Goal: Information Seeking & Learning: Stay updated

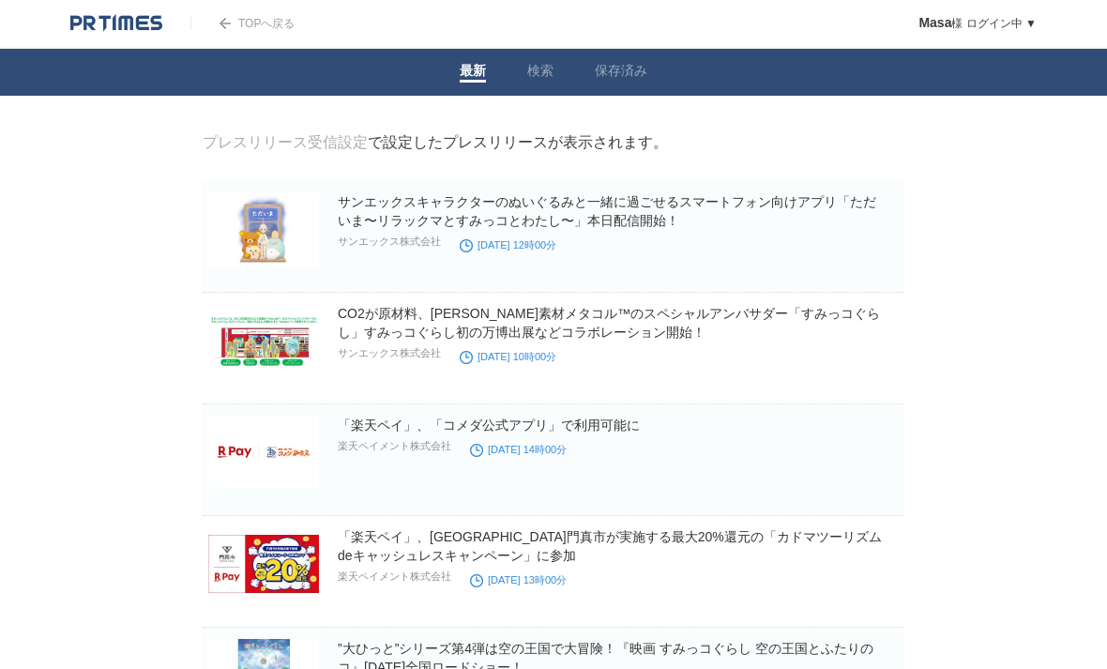
click at [538, 66] on link "検索" at bounding box center [540, 73] width 26 height 20
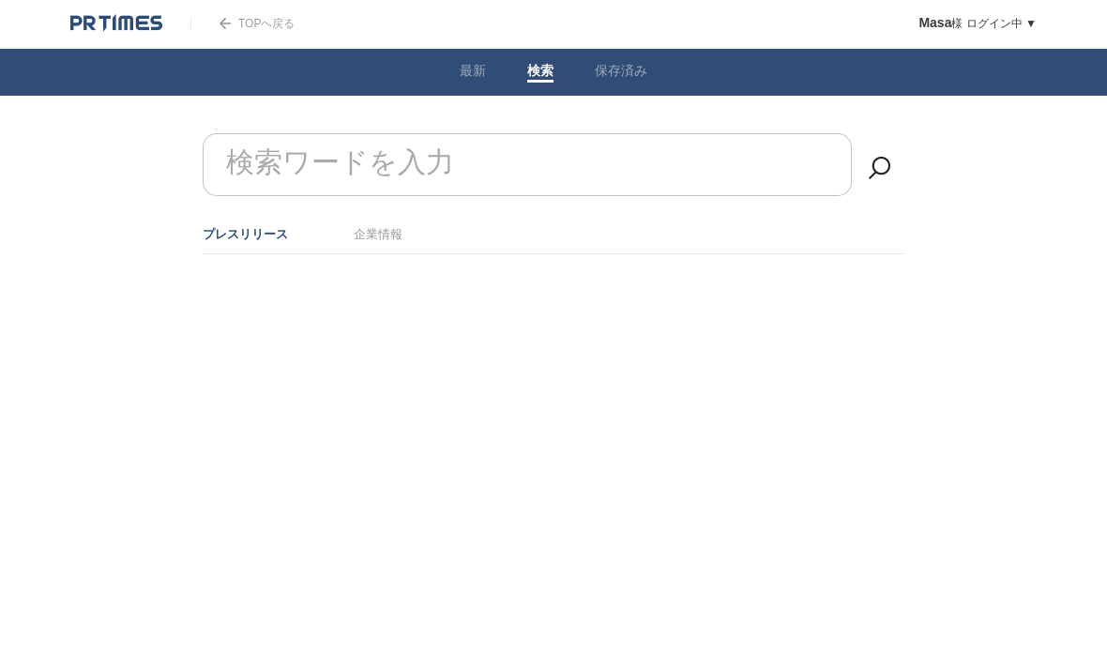
click at [758, 173] on input "検索ワードを入力" at bounding box center [527, 164] width 649 height 63
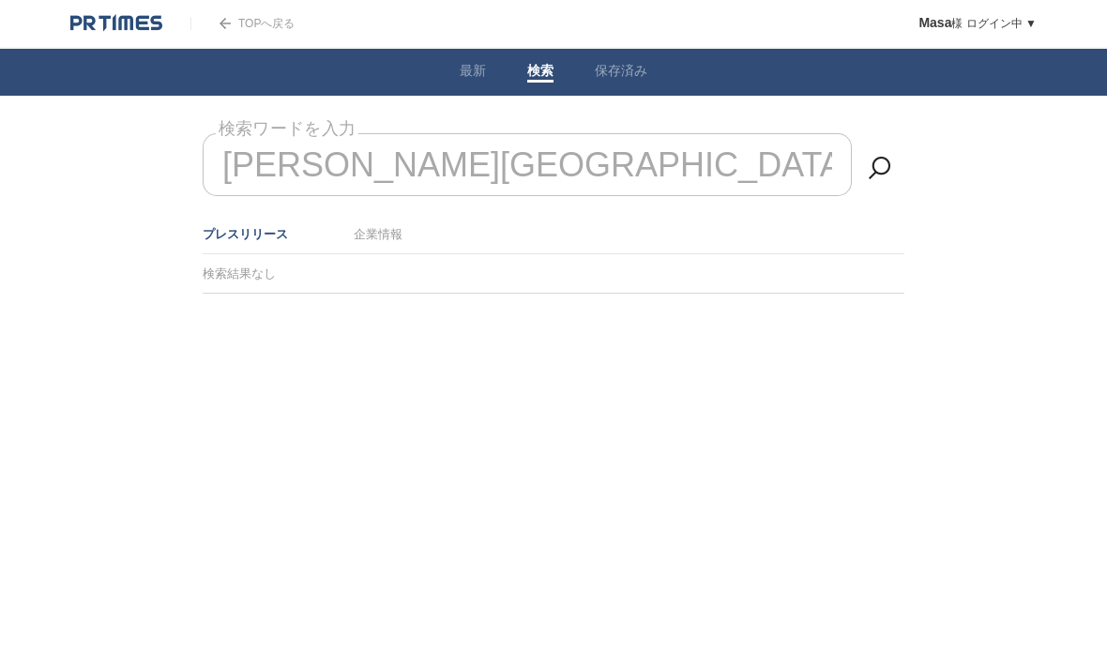
type input "[PERSON_NAME][GEOGRAPHIC_DATA]"
click at [863, 176] on link at bounding box center [880, 168] width 38 height 38
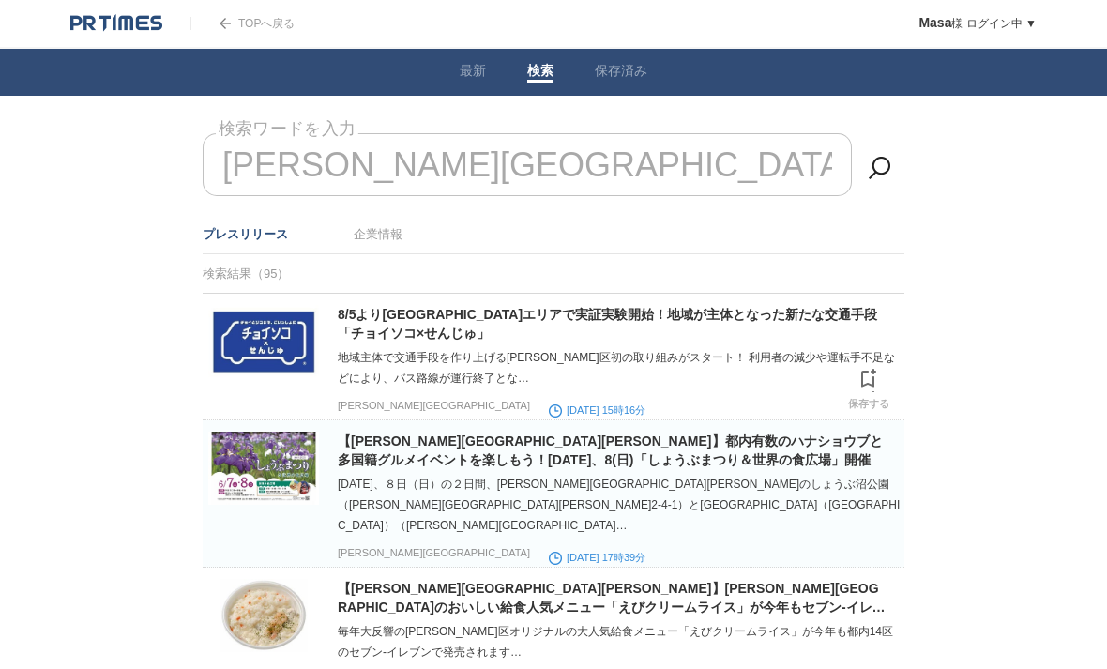
click at [830, 319] on link "8/5より[GEOGRAPHIC_DATA]エリアで実証実験開始！地域が主体となった新たな交通手段「チョイソコ×せんじゅ」" at bounding box center [607, 324] width 539 height 34
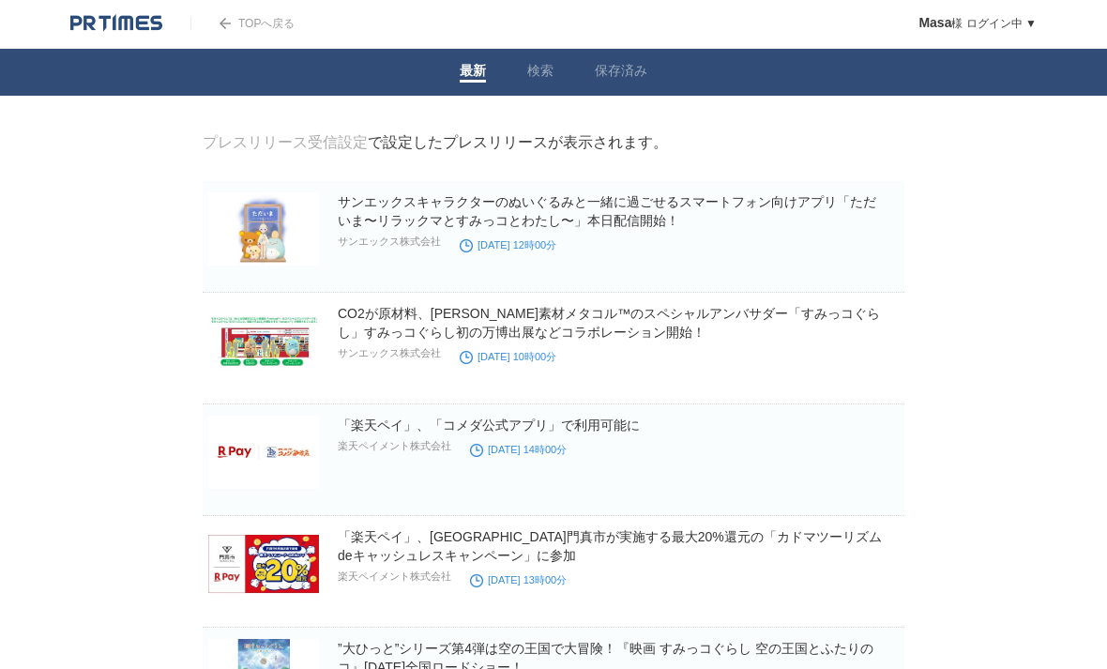
click at [333, 150] on link "プレスリリース受信設定" at bounding box center [285, 142] width 165 height 16
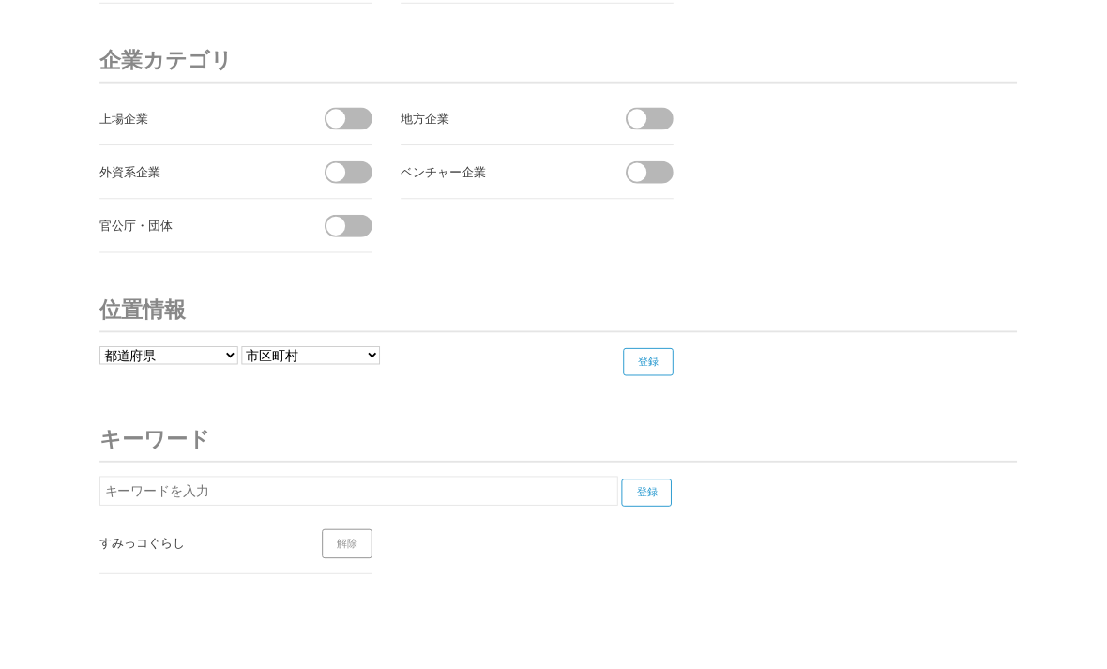
scroll to position [7113, 0]
click at [184, 542] on input "text" at bounding box center [389, 533] width 562 height 32
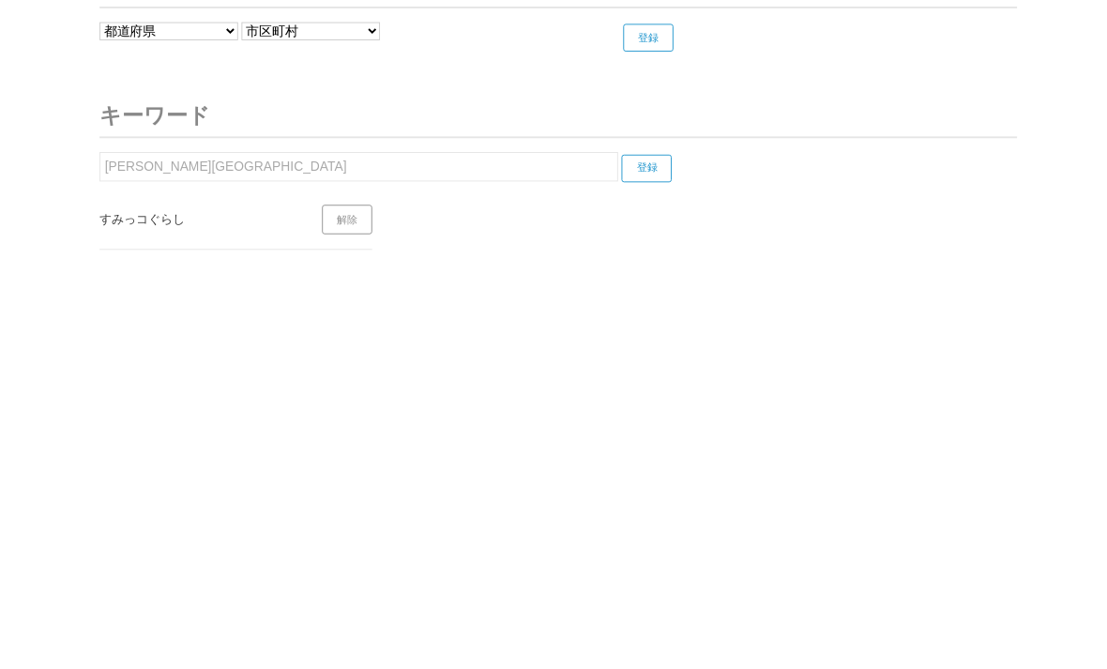
click at [710, 476] on input "登録" at bounding box center [701, 491] width 54 height 30
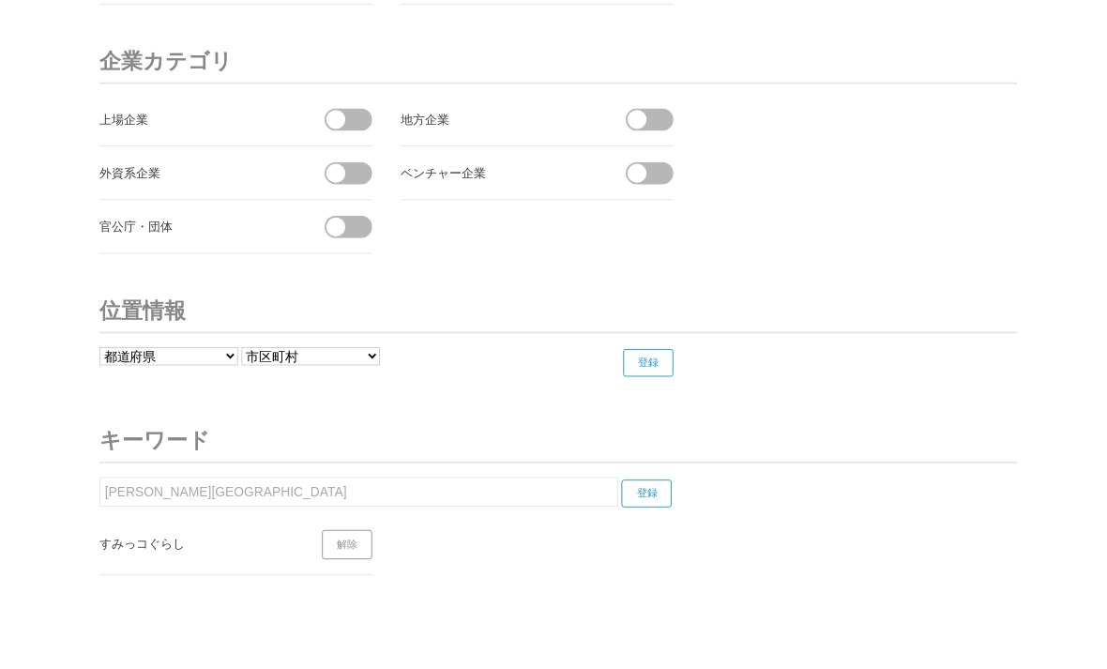
scroll to position [7113, 0]
click at [176, 525] on input "[PERSON_NAME][GEOGRAPHIC_DATA]" at bounding box center [389, 533] width 562 height 32
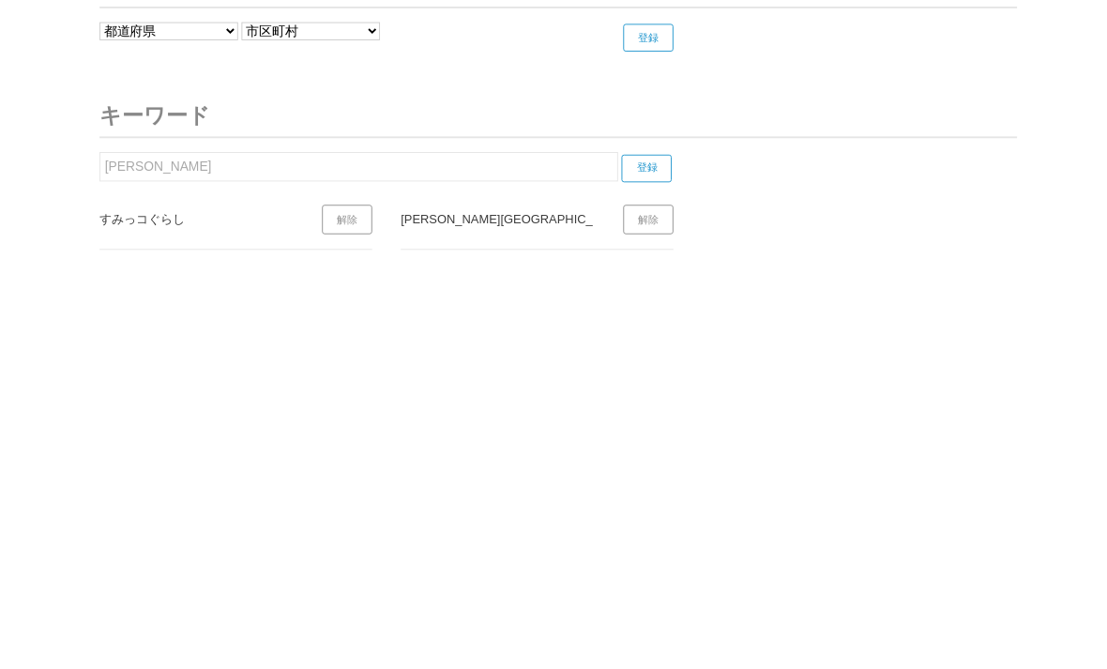
type input "足"
click at [707, 476] on input "登録" at bounding box center [701, 491] width 54 height 30
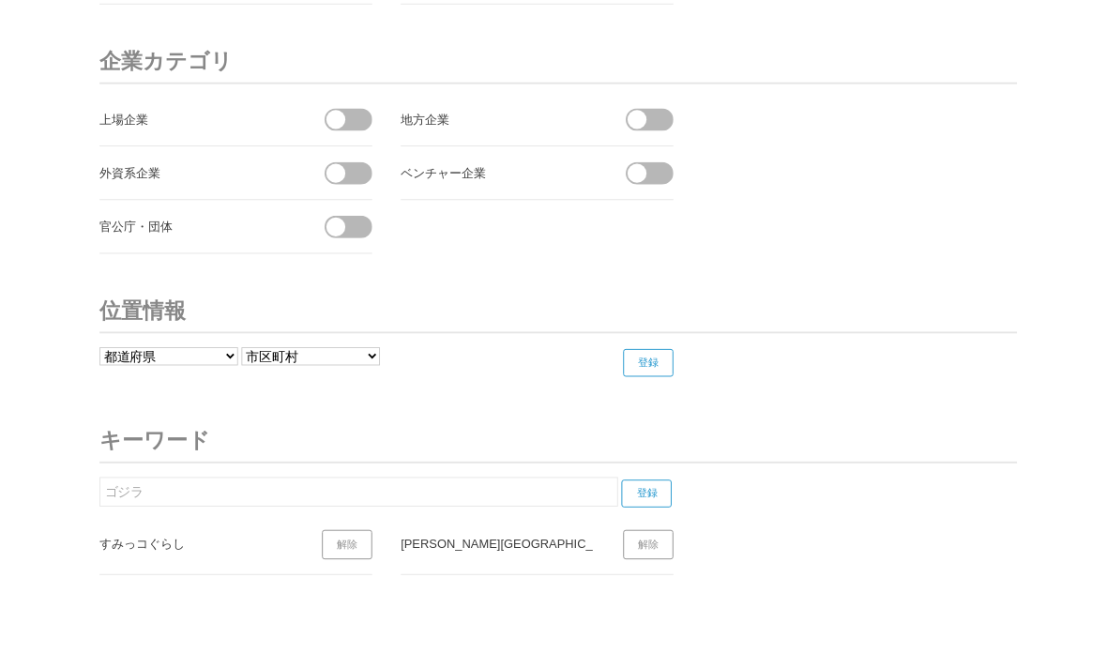
scroll to position [7113, 0]
click at [179, 530] on input "ゴジラ" at bounding box center [389, 533] width 562 height 32
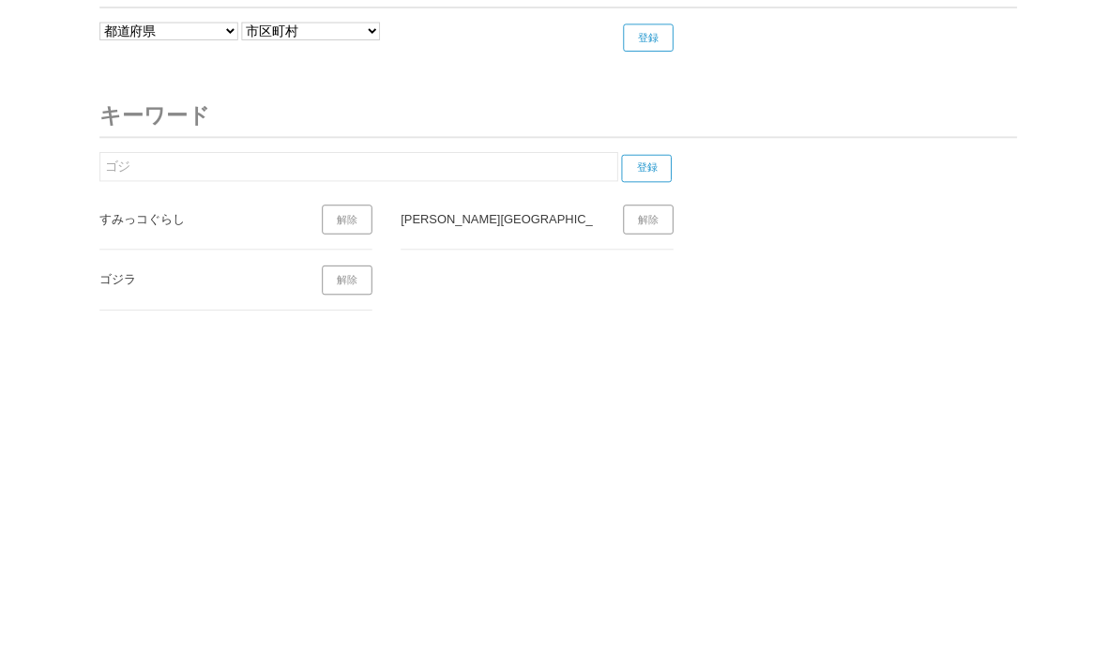
type input "ゴ"
click at [695, 476] on input "登録" at bounding box center [701, 491] width 54 height 30
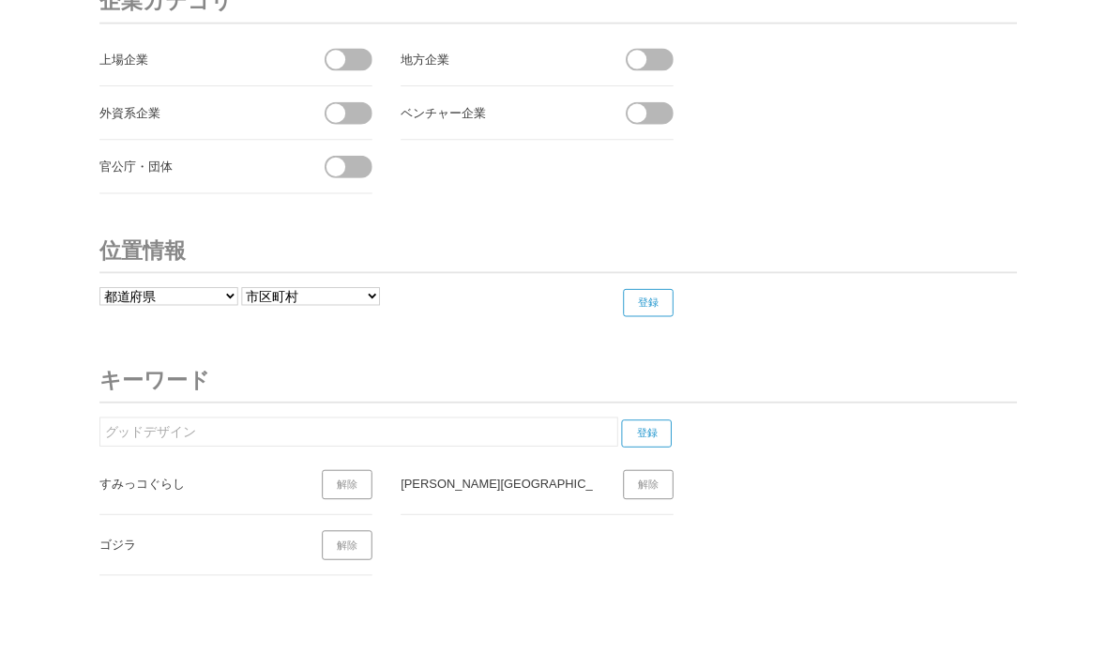
scroll to position [7179, 0]
click at [586, 473] on input "グッドデザイン" at bounding box center [389, 467] width 562 height 32
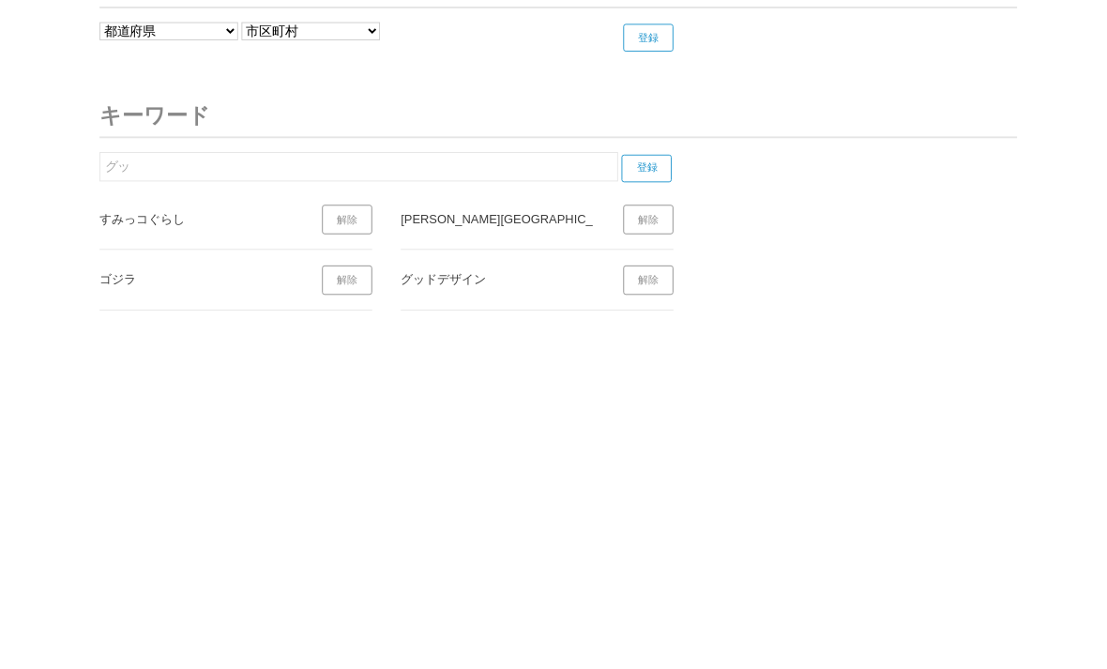
type input "グ"
type input "マクアケ"
click at [724, 454] on input "登録" at bounding box center [701, 469] width 54 height 30
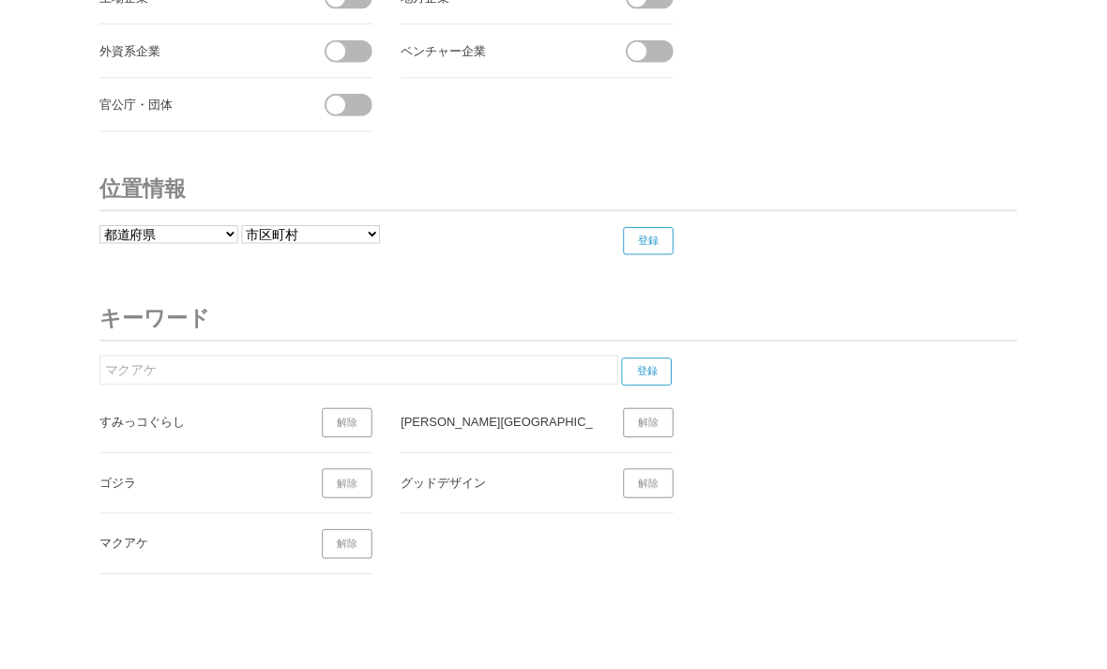
scroll to position [7244, 0]
click at [227, 258] on select "都道府県 北海道 青森県 岩手県 宮城県 秋田県 山形県 福島県 茨城県 栃木県 群馬県 埼玉県 千葉県 東京都 神奈川県 新潟県 富山県 石川県 福井県" at bounding box center [183, 255] width 150 height 20
select select "13"
click at [371, 262] on select "------------------- 千代田区 中央区 港区 新宿区 文京区 台東区 墨田区 江東区 品川区 目黒区 大田区 世田谷区 渋谷区 中野区 杉並…" at bounding box center [337, 255] width 150 height 20
select select "13121"
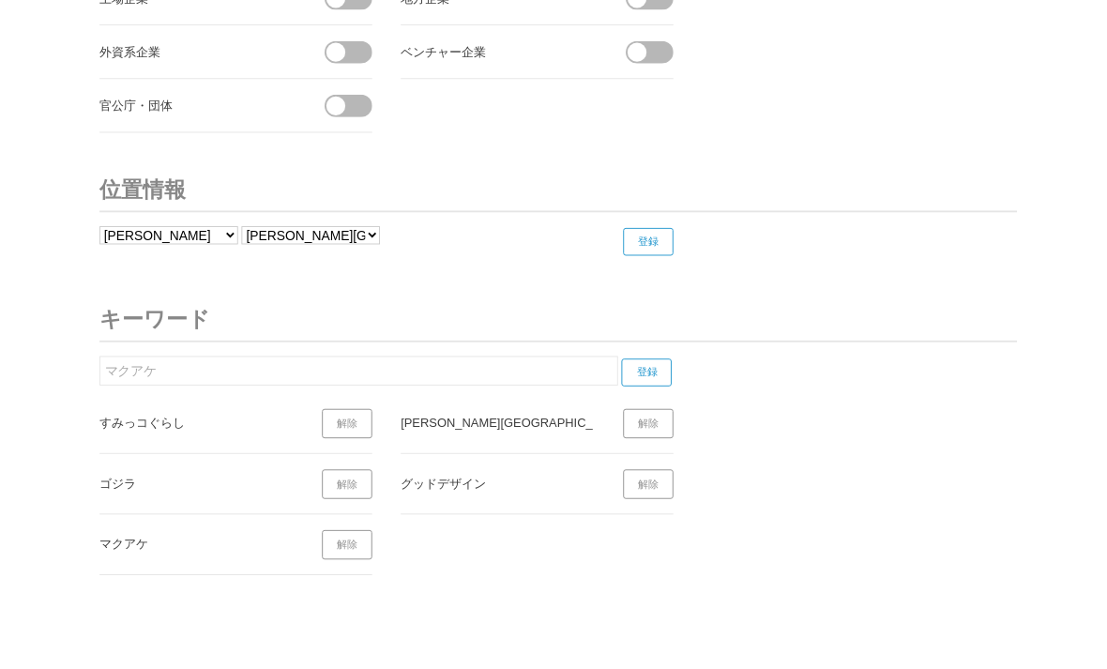
click at [718, 260] on input "登録" at bounding box center [702, 262] width 54 height 30
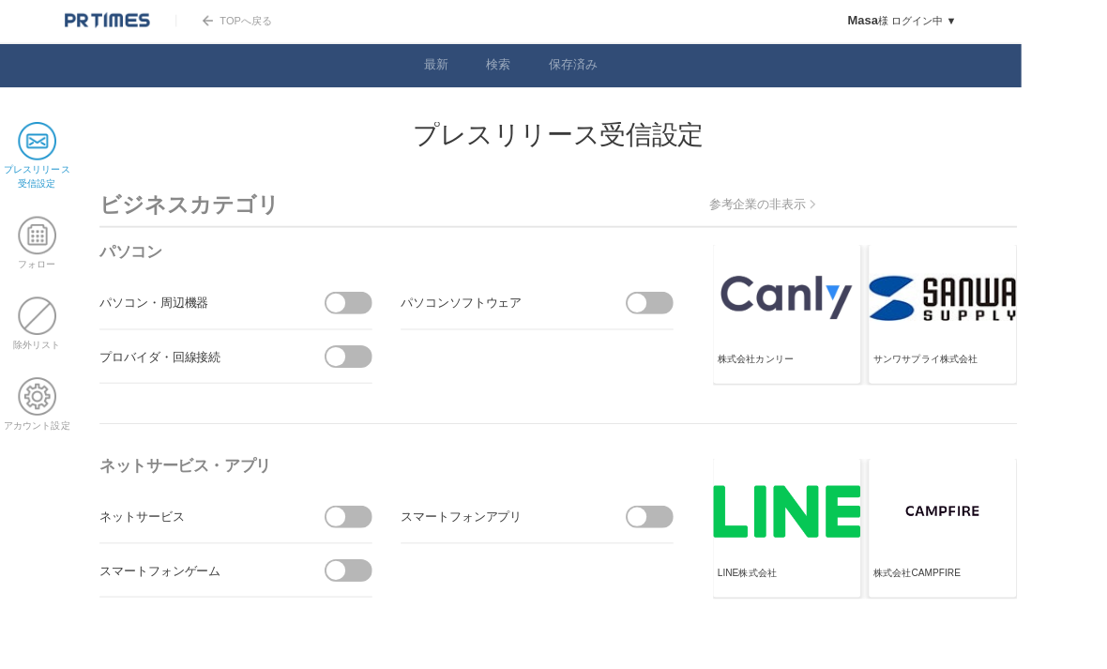
scroll to position [0, 0]
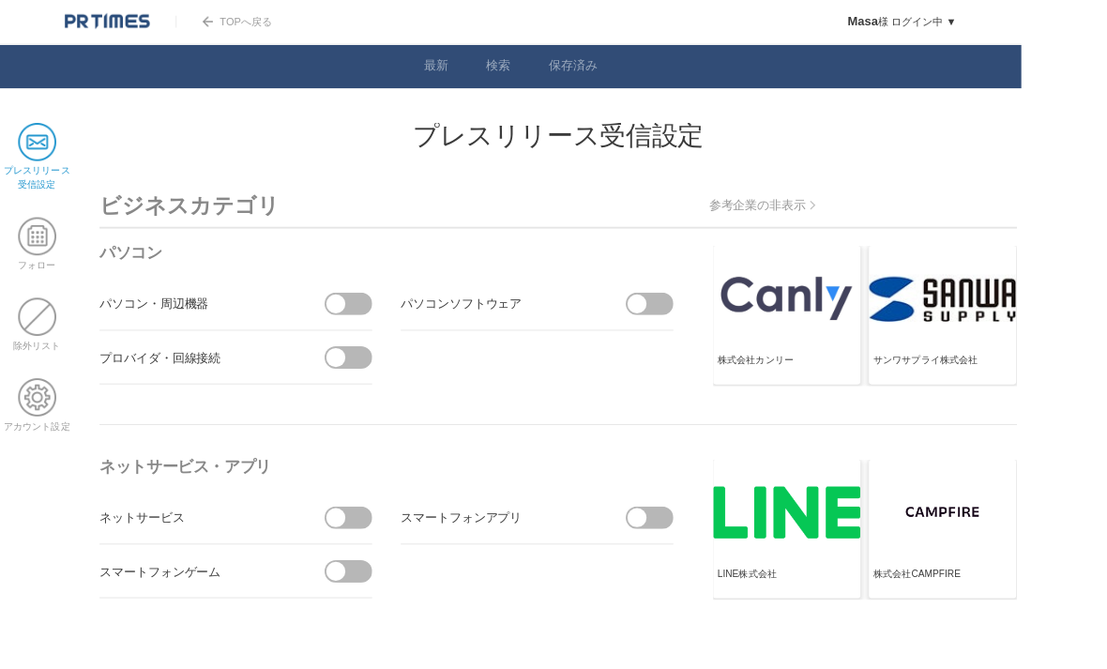
click at [484, 75] on link "最新" at bounding box center [473, 73] width 26 height 20
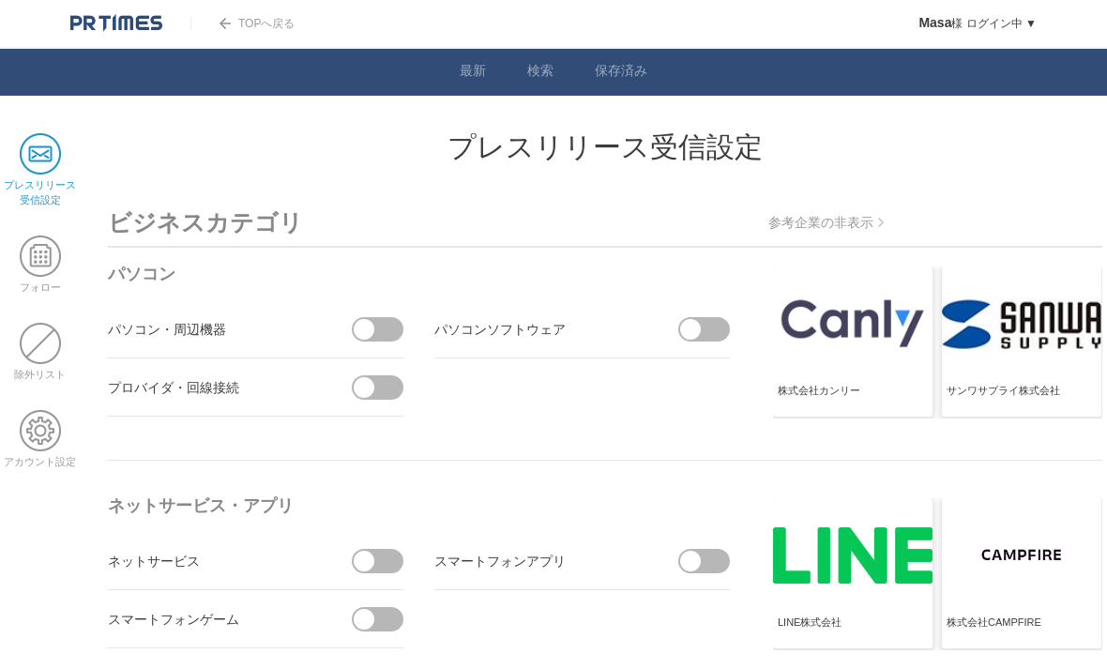
select select "13"
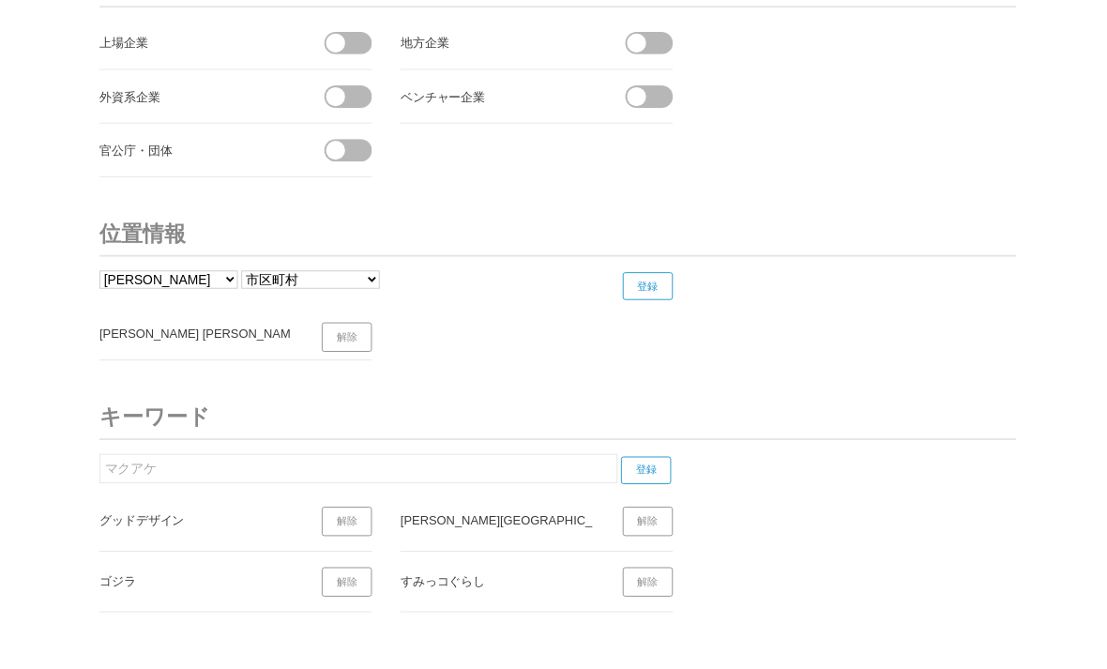
scroll to position [7302, 0]
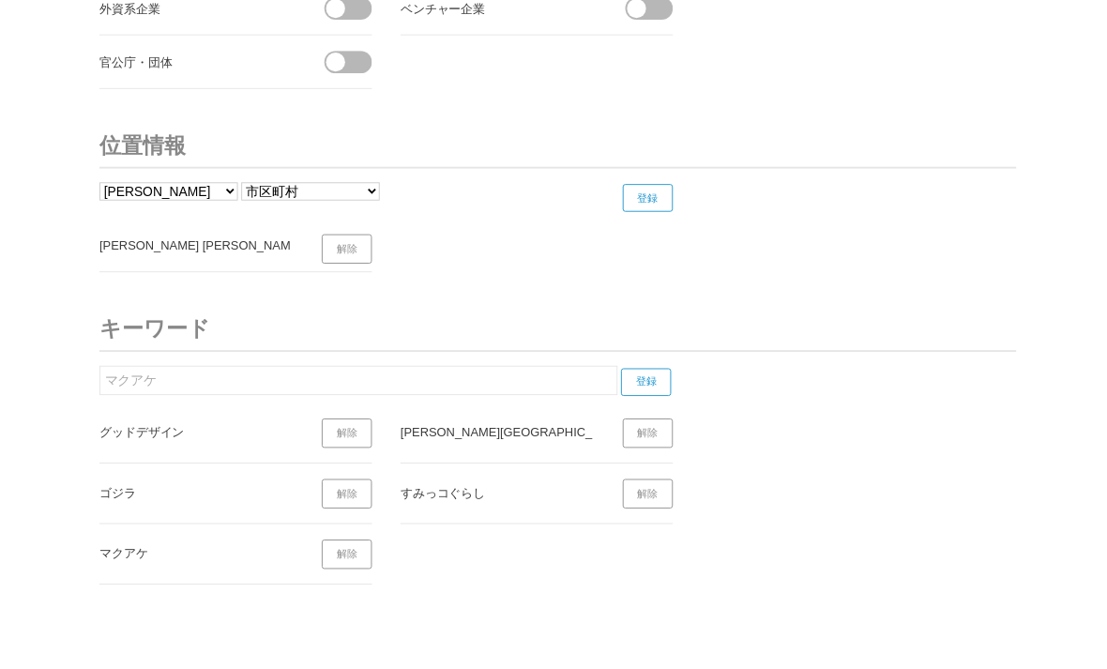
click at [383, 277] on link "解除" at bounding box center [376, 270] width 54 height 32
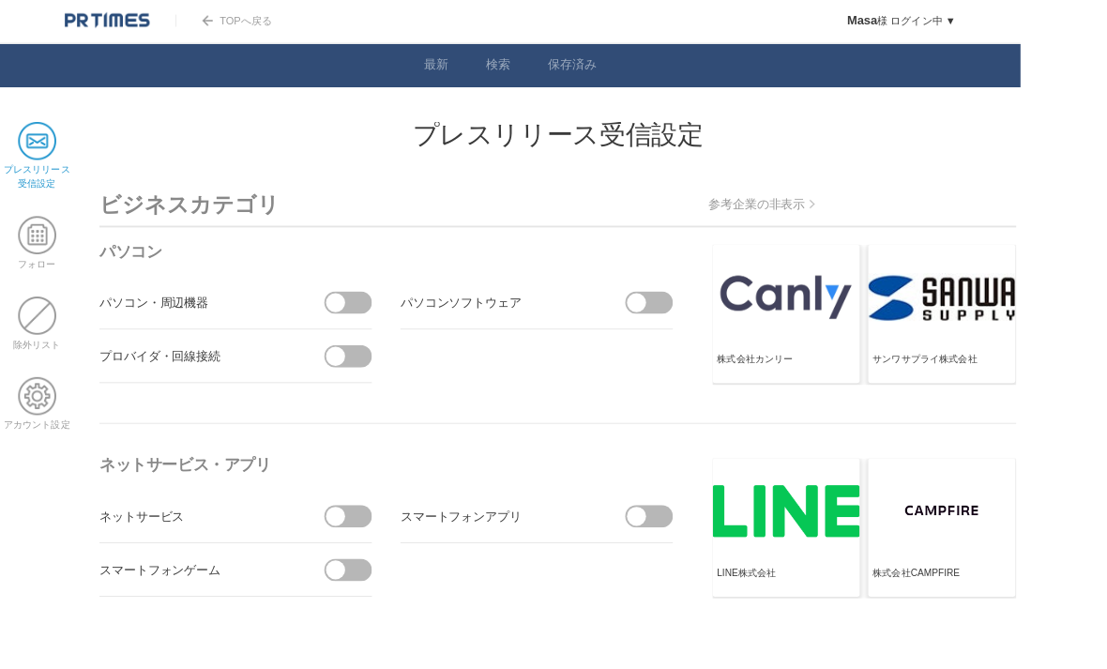
scroll to position [0, 0]
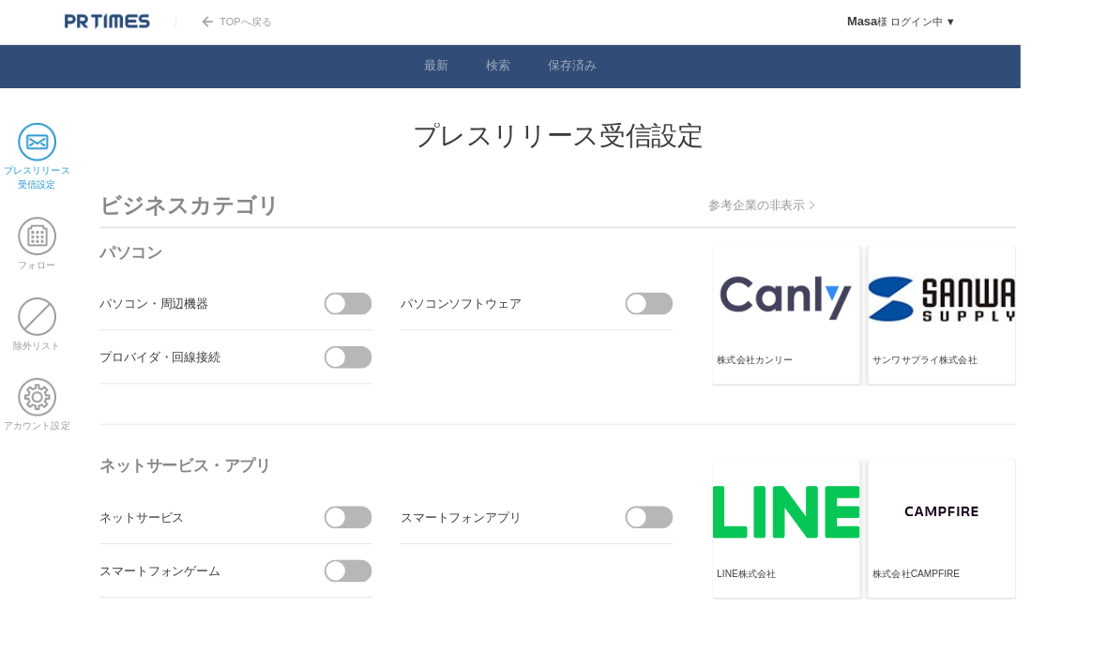
click at [484, 79] on link "最新" at bounding box center [473, 73] width 26 height 20
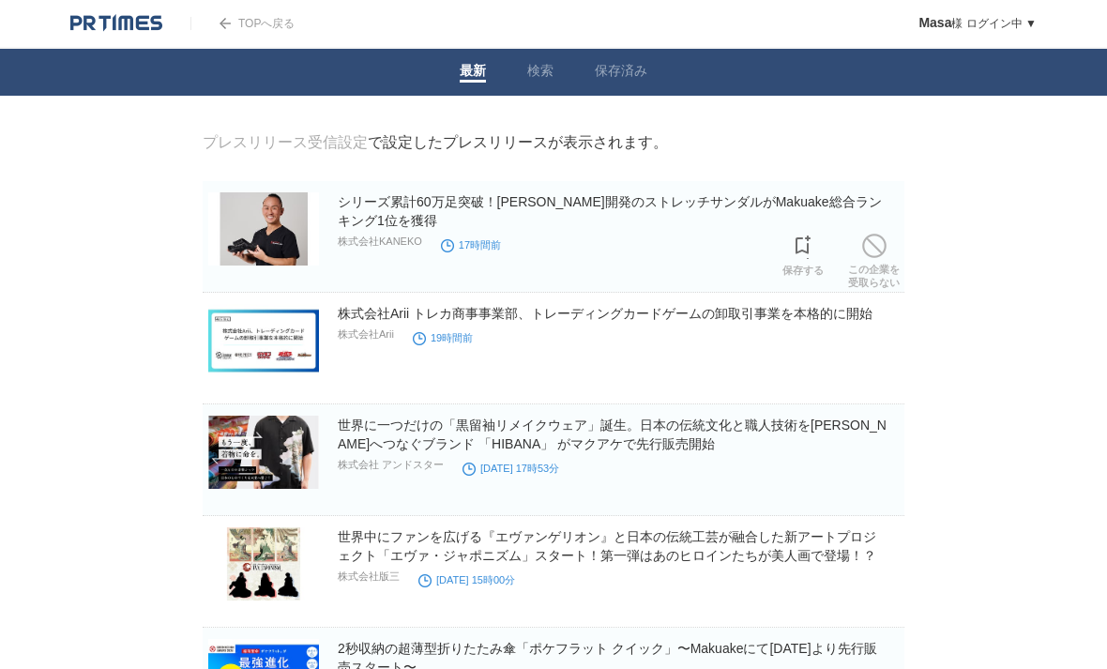
click at [797, 210] on link "シリーズ累計60万足突破！[PERSON_NAME]開発のストレッチサンダルがMakuake総合ランキング1位を獲得" at bounding box center [610, 211] width 544 height 34
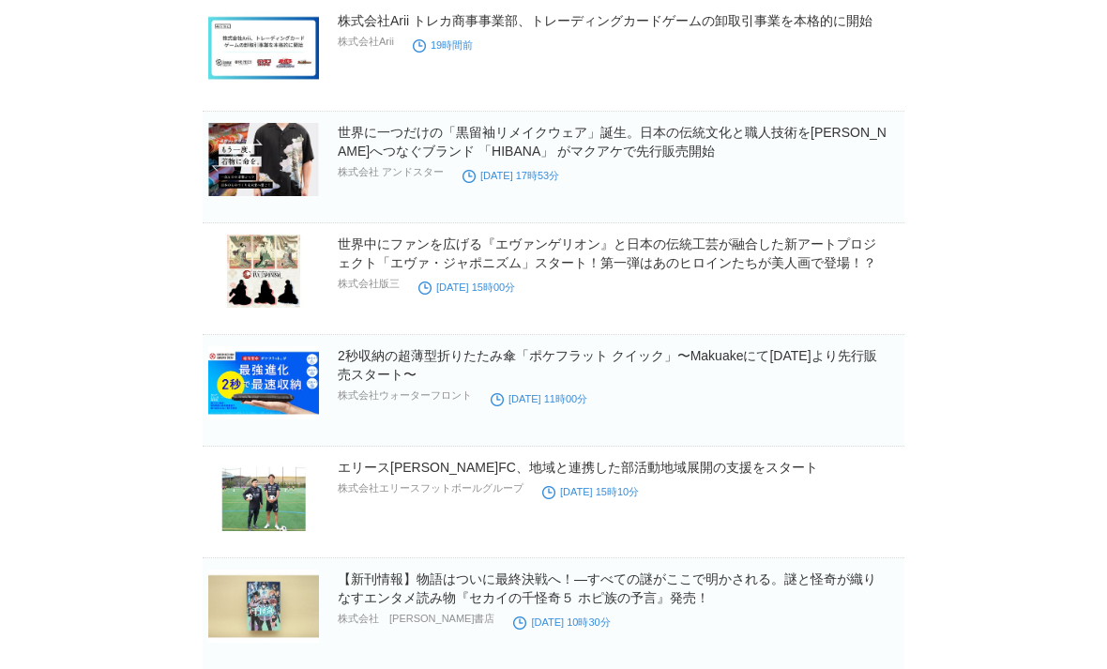
scroll to position [293, 0]
click at [726, 366] on link "2秒収納の超薄型折りたたみ傘「ポケフラット クイック」〜Makuakeにて[DATE]より先行販売スタート〜" at bounding box center [607, 365] width 539 height 34
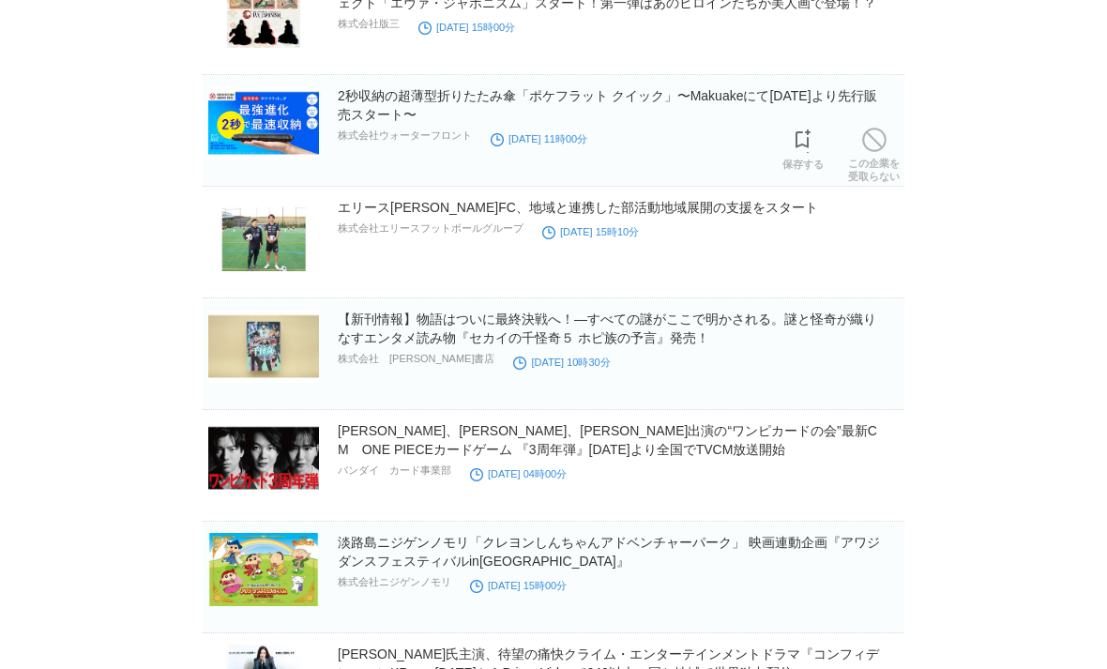
scroll to position [553, 0]
click at [826, 328] on link "【新刊情報】物語はついに最終決戦へ！―すべての謎がここで明かされる。謎と怪奇が織りなすエンタメ読み物『セカイの千怪奇５ ホピ族の予言』発売！" at bounding box center [607, 328] width 538 height 34
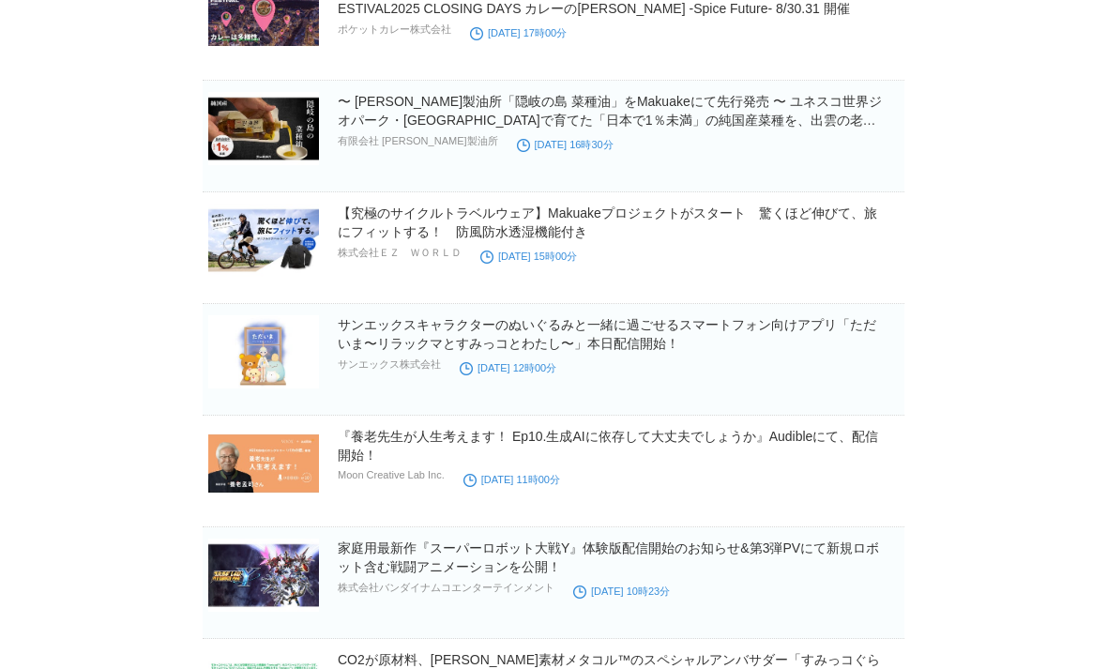
scroll to position [2110, 0]
click at [810, 326] on link "サンエックスキャラクターのぬいぐるみと一緒に過ごせるスマートフォン向けアプリ「ただいま〜リラックマとすみっコとわたし〜」本日配信開始！" at bounding box center [607, 334] width 538 height 34
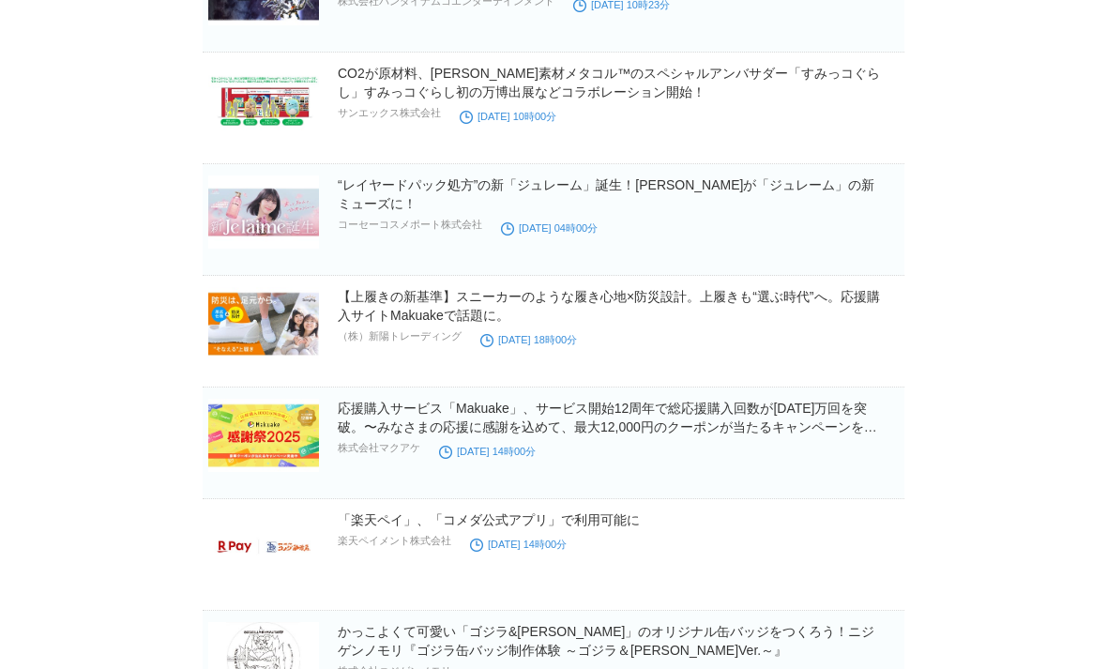
scroll to position [2703, 0]
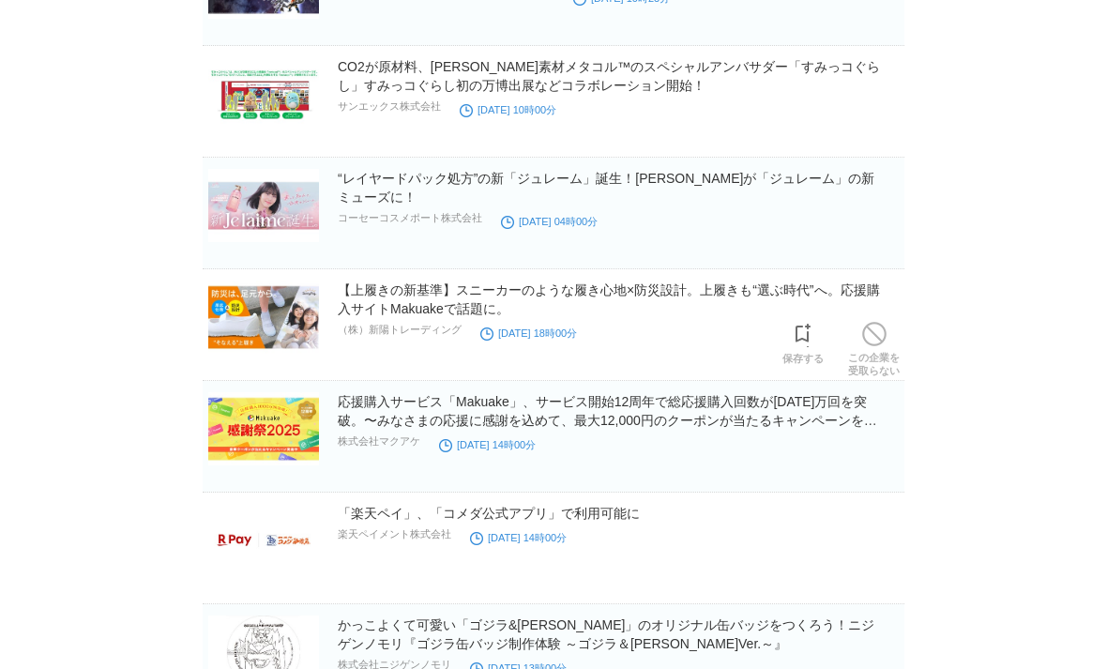
click at [851, 291] on link "【上履きの新基準】スニーカーのような履き心地×防災設計。上履きも“選ぶ時代”へ。応援購入サイトMakuakeで話題に。" at bounding box center [609, 299] width 542 height 34
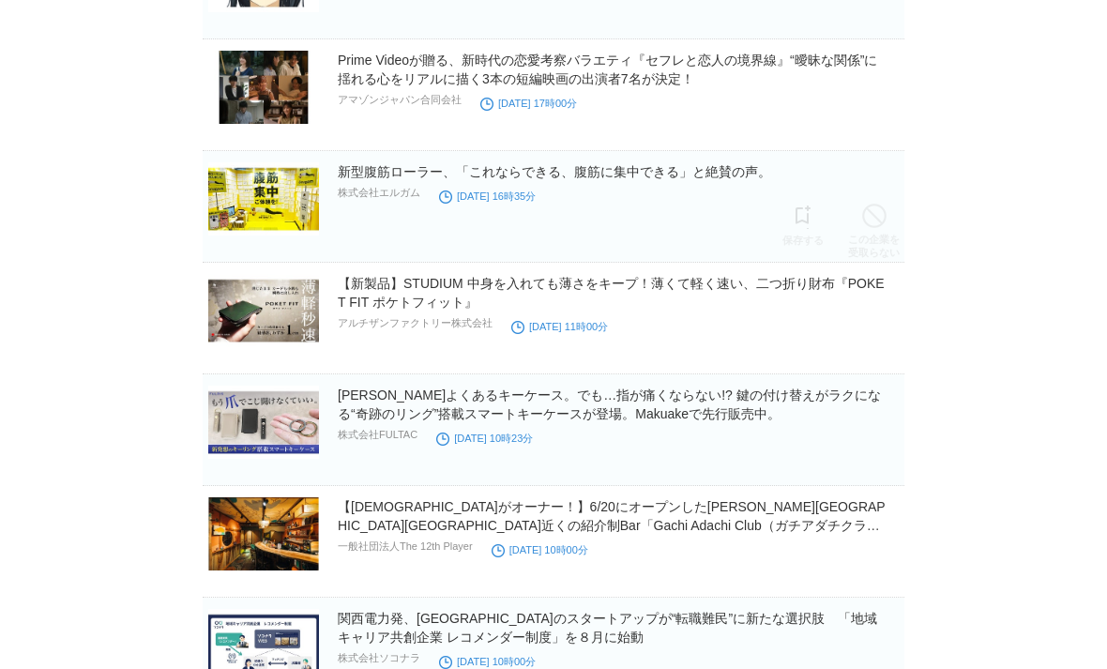
scroll to position [4496, 0]
click at [711, 179] on link "新型腹筋ローラー、「これならできる、腹筋に集中できる」と絶賛の声。" at bounding box center [554, 171] width 433 height 15
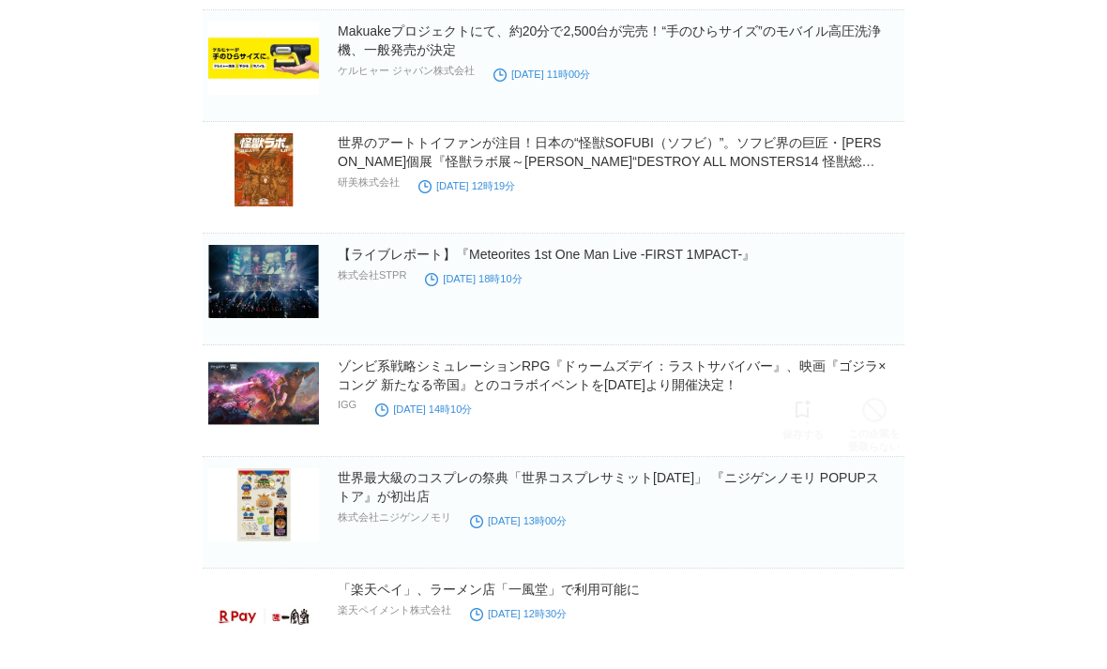
scroll to position [5529, 0]
click at [696, 390] on link "ゾンビ系戦略シミュレーションRPG『ドゥームズデイ：ラストサバイバー』、映画『ゴジラ×コング 新たなる帝国』とのコラボイベントを[DATE]より開催決定！" at bounding box center [612, 375] width 549 height 34
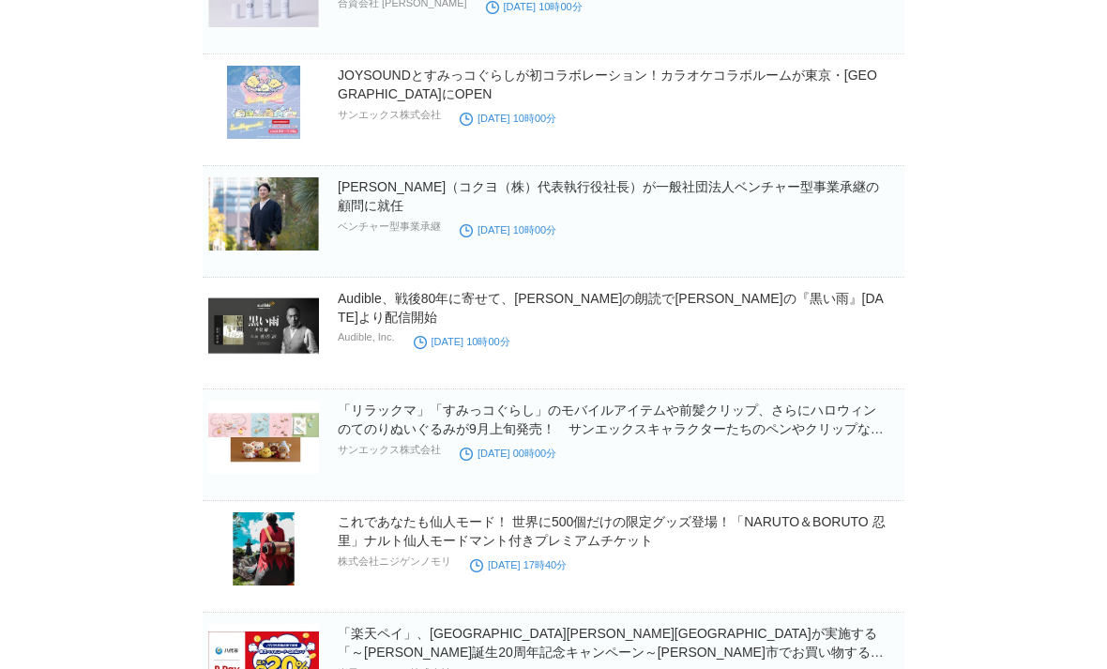
scroll to position [6713, 0]
